Goal: Information Seeking & Learning: Learn about a topic

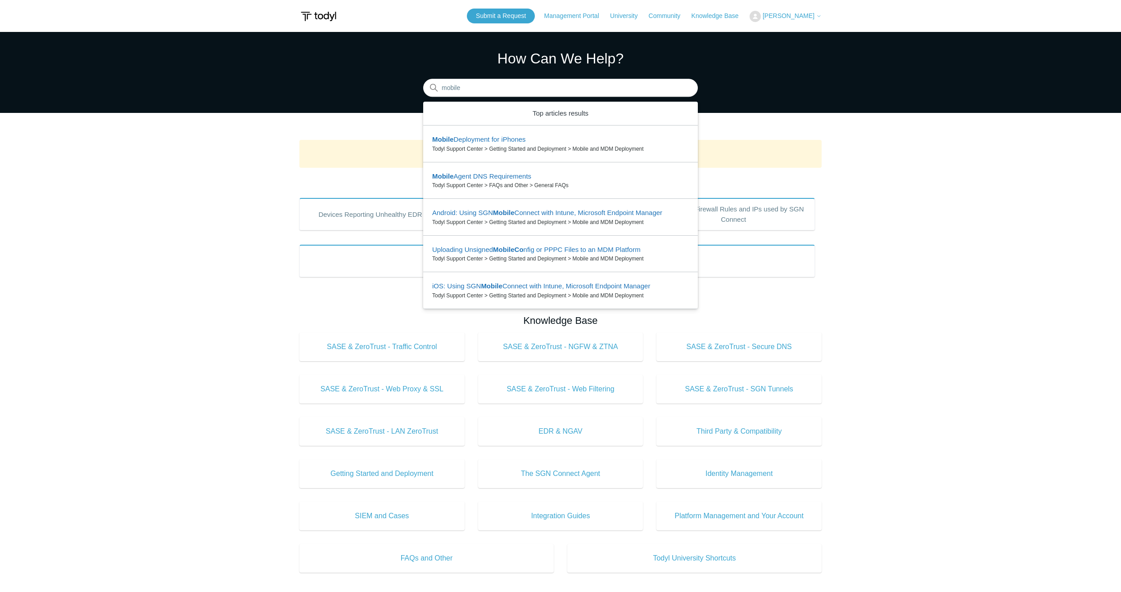
type input "mobile"
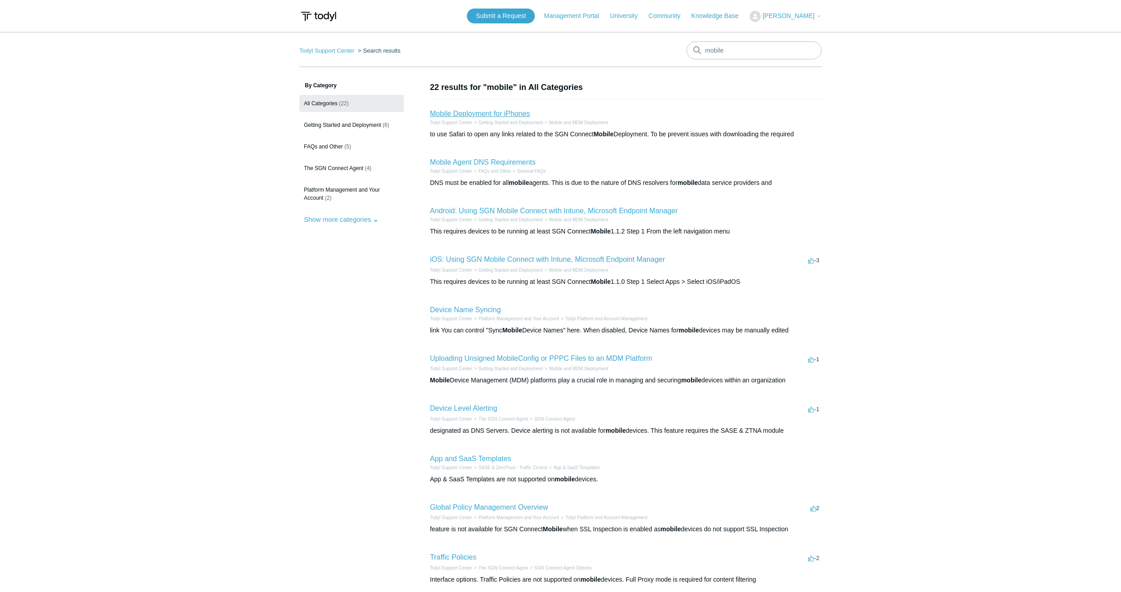
click at [502, 111] on link "Mobile Deployment for iPhones" at bounding box center [480, 114] width 100 height 8
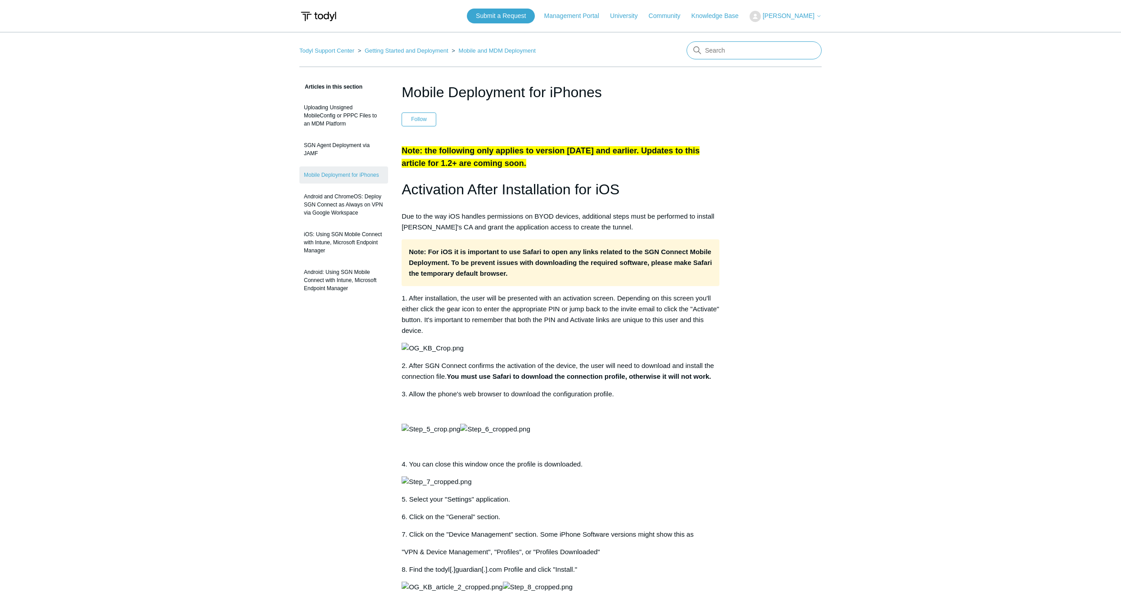
click at [730, 57] on input "Search" at bounding box center [754, 50] width 135 height 18
type input "release"
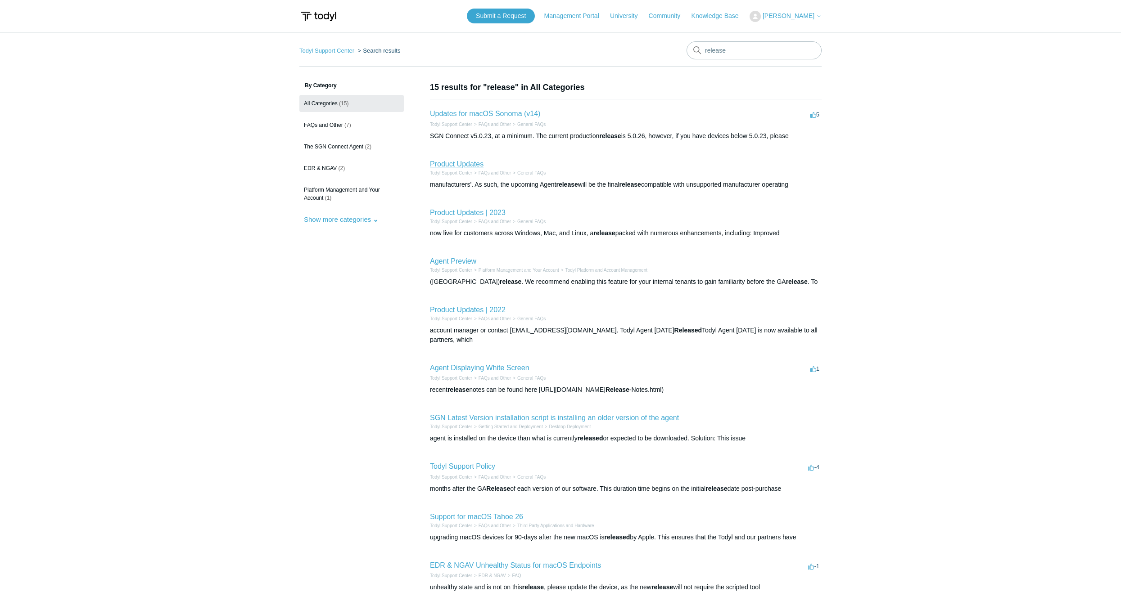
click at [464, 161] on link "Product Updates" at bounding box center [457, 164] width 54 height 8
